Goal: Obtain resource: Download file/media

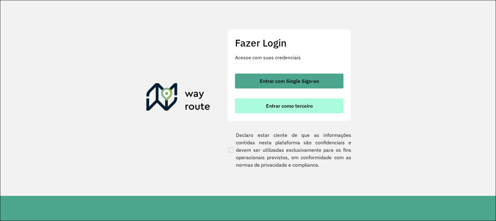
click at [287, 109] on button "Entrar como terceiro" at bounding box center [289, 105] width 109 height 15
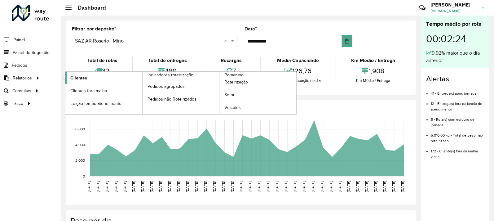
click at [83, 80] on span "Clientes" at bounding box center [78, 78] width 17 height 7
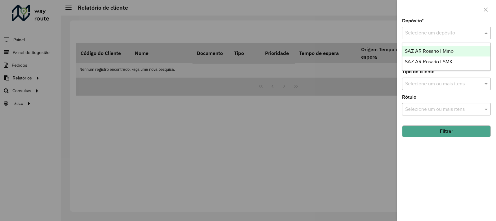
click at [464, 30] on input "text" at bounding box center [440, 32] width 70 height 7
click at [443, 54] on div "SAZ AR Rosario I Mino" at bounding box center [447, 51] width 88 height 11
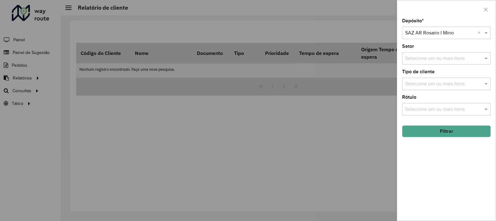
click at [427, 132] on button "Filtrar" at bounding box center [446, 131] width 89 height 12
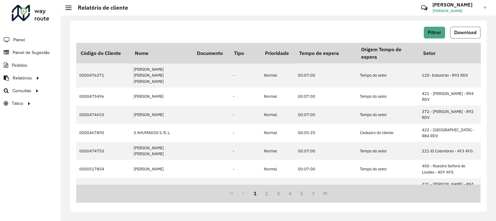
click at [458, 35] on button "Download" at bounding box center [465, 33] width 30 height 12
